Goal: Information Seeking & Learning: Learn about a topic

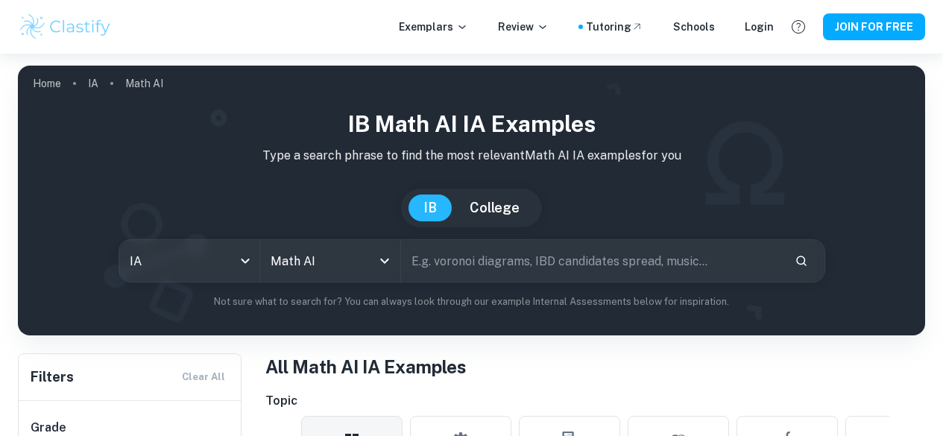
scroll to position [411, 0]
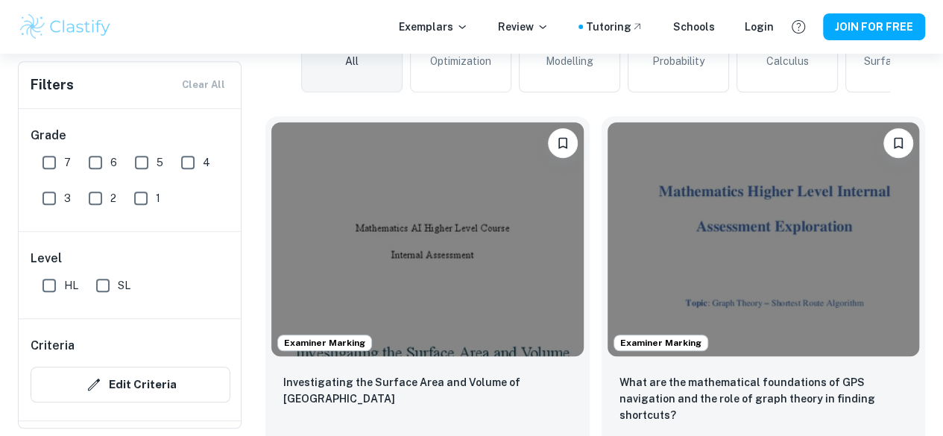
click at [44, 159] on input "7" at bounding box center [49, 163] width 30 height 30
checkbox input "true"
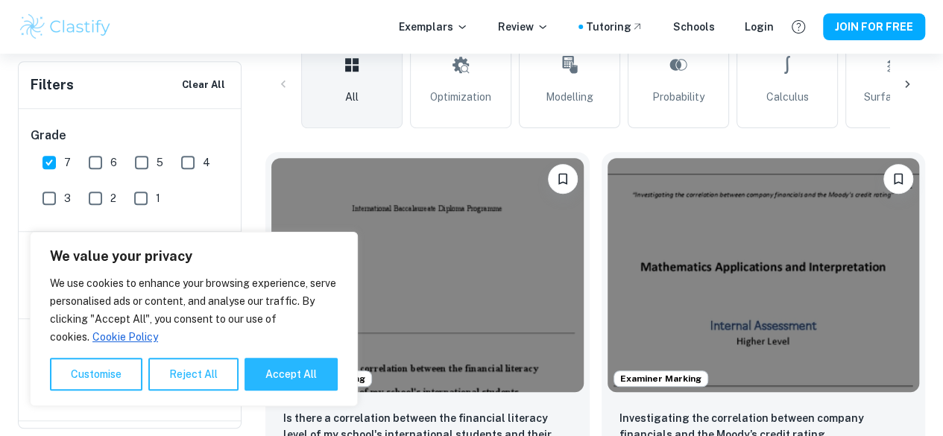
scroll to position [447, 0]
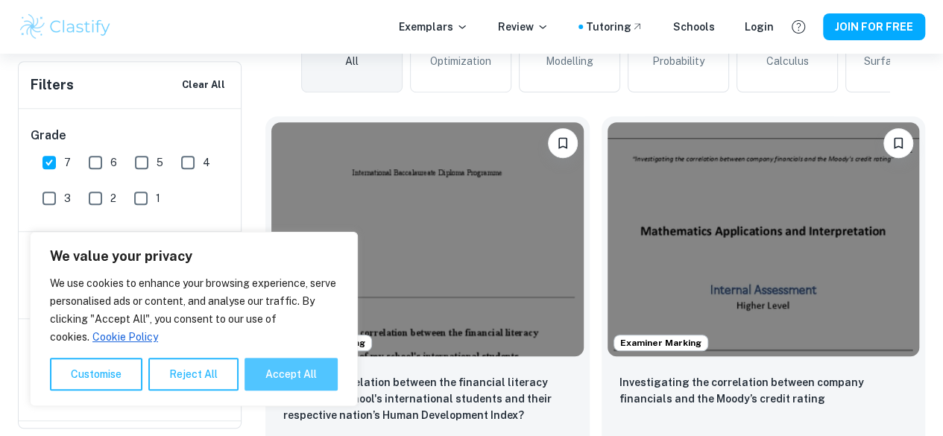
click at [311, 367] on button "Accept All" at bounding box center [290, 374] width 93 height 33
checkbox input "true"
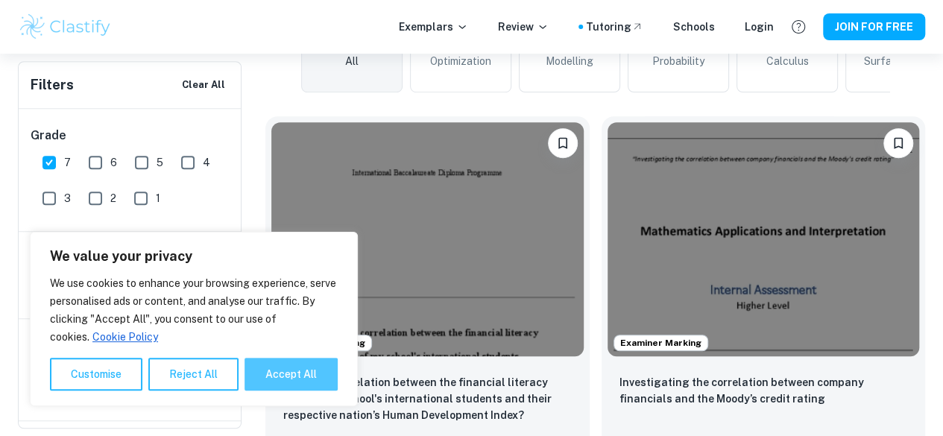
checkbox input "true"
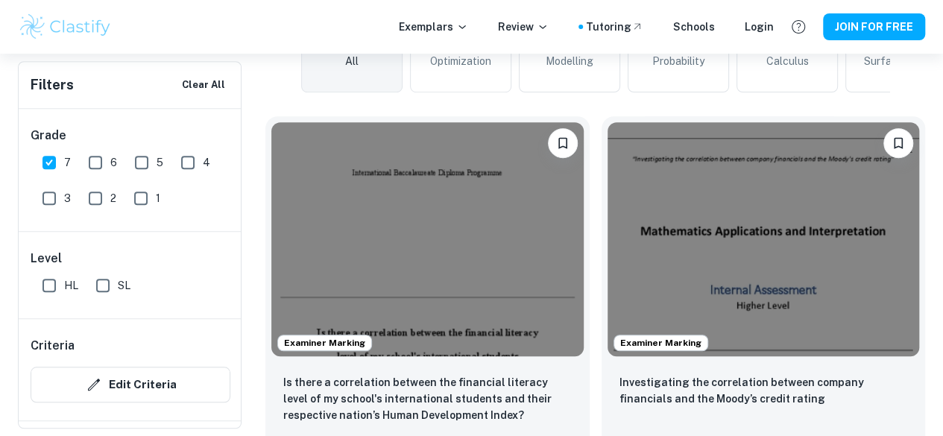
click at [100, 288] on input "SL" at bounding box center [103, 286] width 30 height 30
checkbox input "true"
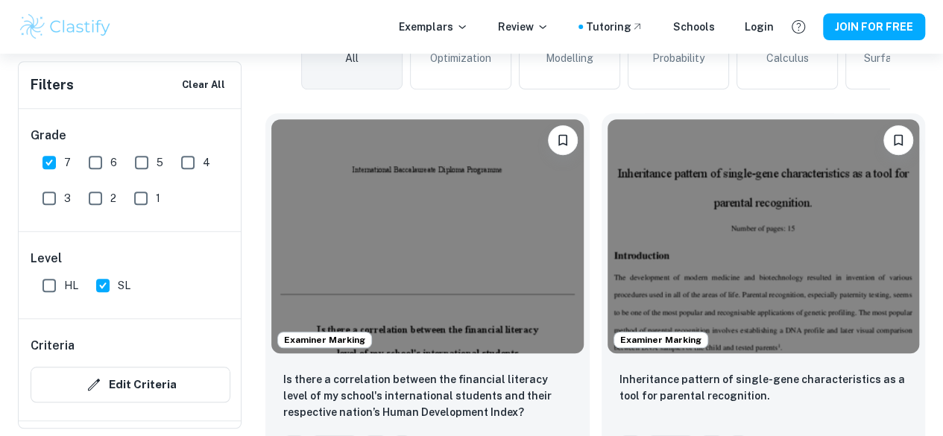
scroll to position [405, 0]
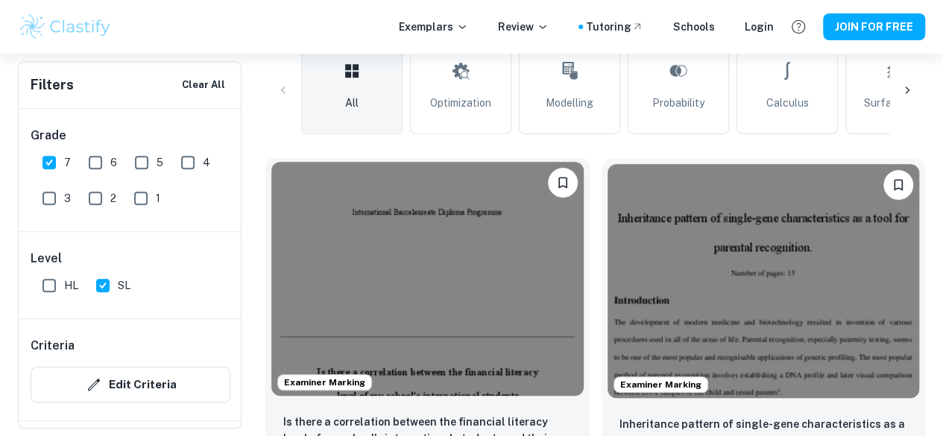
click at [381, 215] on img at bounding box center [427, 279] width 312 height 234
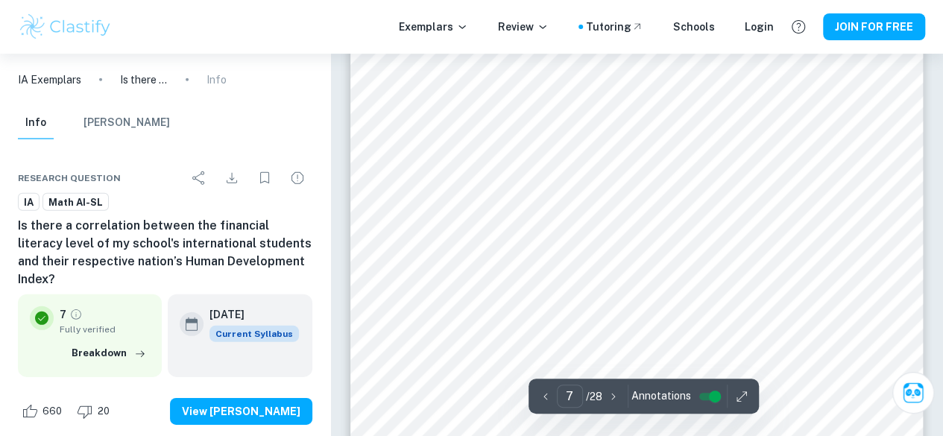
scroll to position [5022, 0]
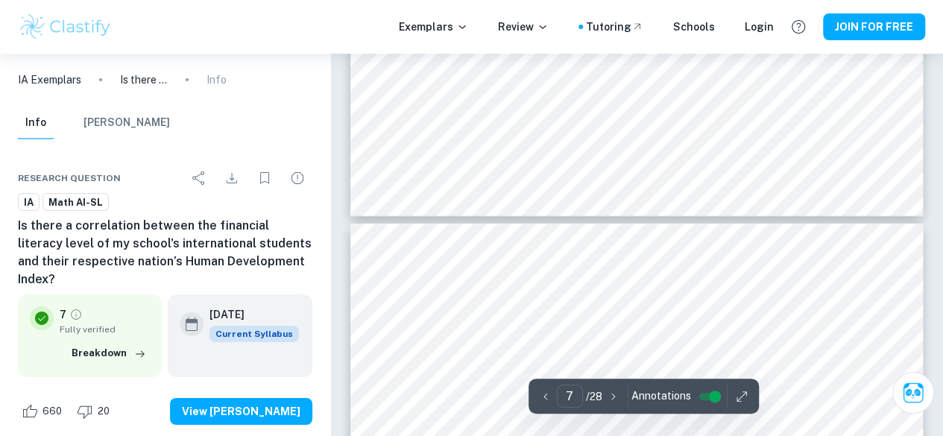
type input "8"
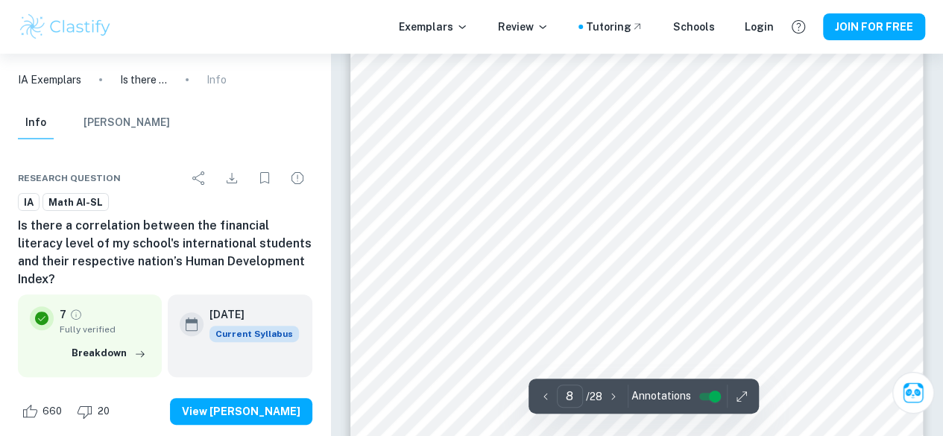
scroll to position [5838, 0]
